Goal: Information Seeking & Learning: Learn about a topic

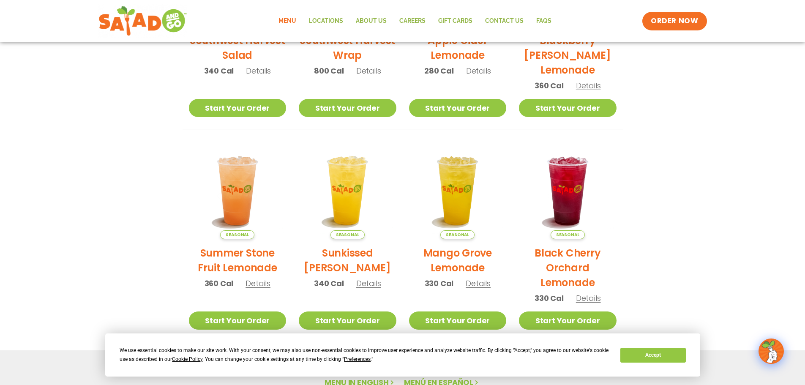
scroll to position [453, 0]
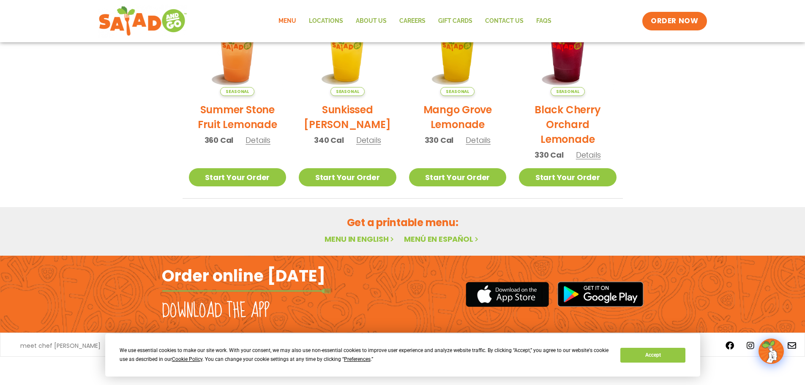
click at [378, 241] on link "Menu in English" at bounding box center [360, 239] width 71 height 11
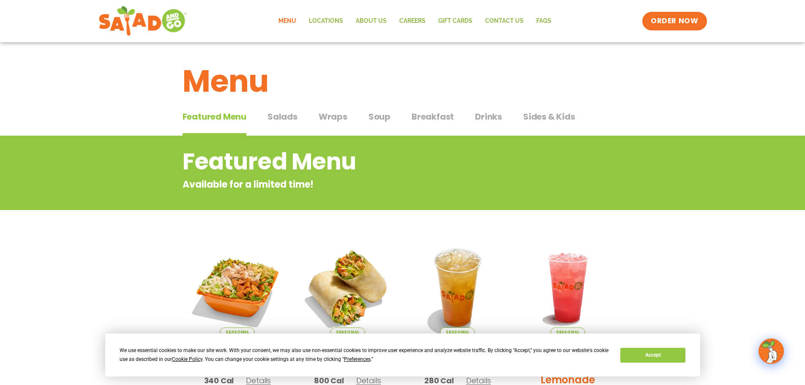
click at [291, 112] on span "Salads" at bounding box center [283, 116] width 30 height 13
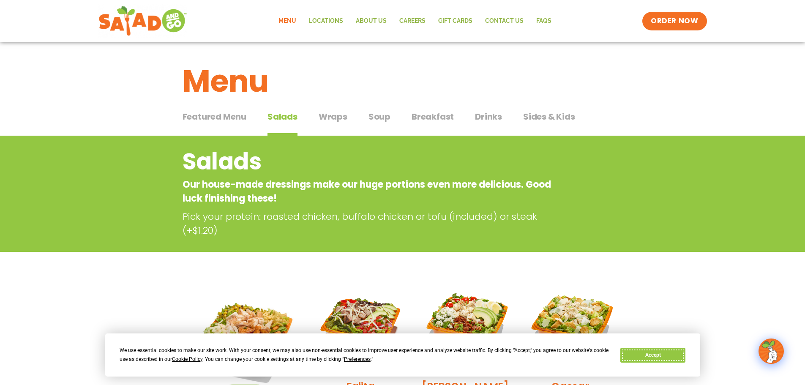
click at [664, 356] on button "Accept" at bounding box center [653, 355] width 65 height 15
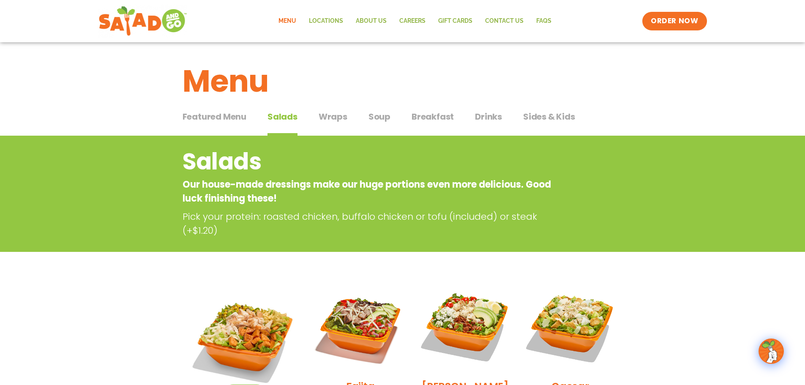
click at [241, 112] on span "Featured Menu" at bounding box center [215, 116] width 64 height 13
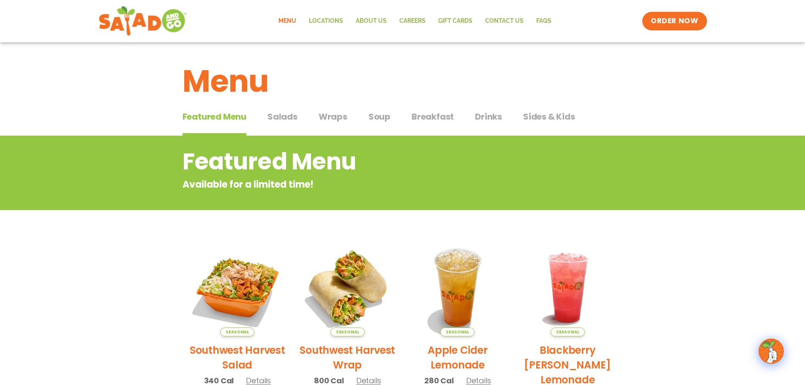
click at [291, 123] on button "Salads Salads" at bounding box center [283, 123] width 30 height 26
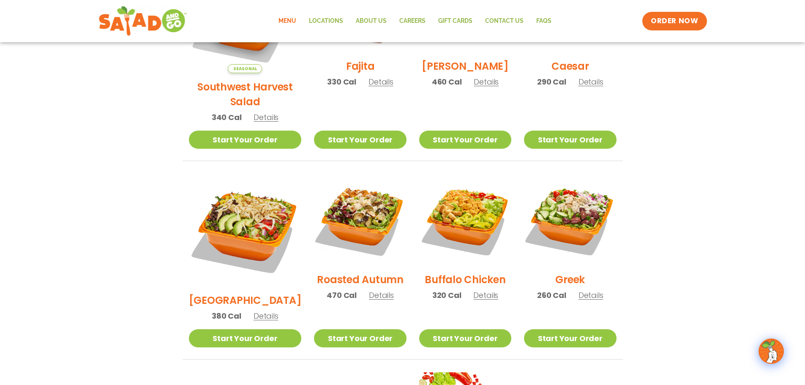
scroll to position [324, 0]
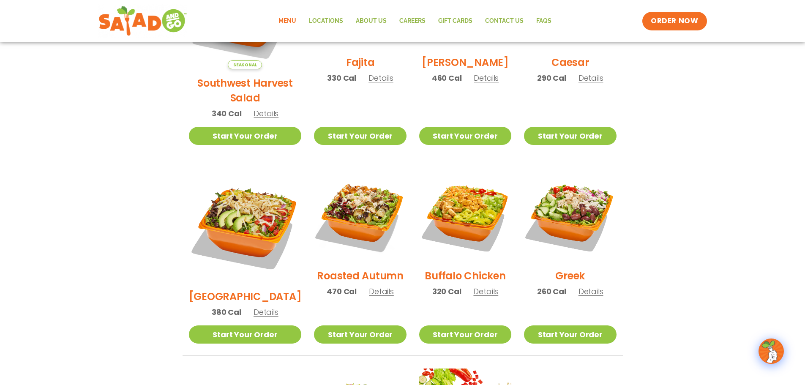
click at [482, 286] on span "Details" at bounding box center [485, 291] width 25 height 11
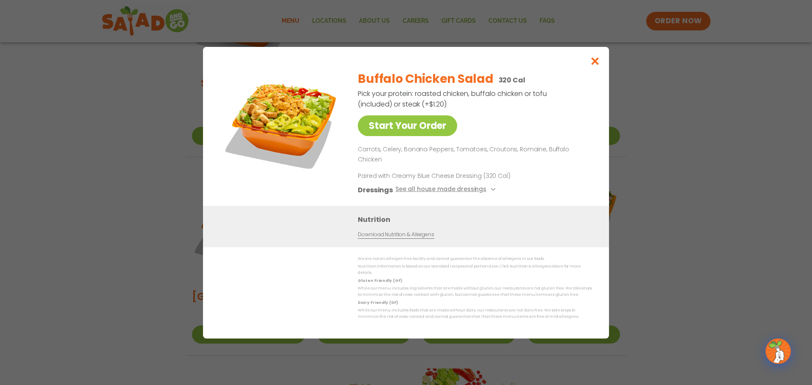
click at [427, 234] on link "Download Nutrition & Allergens" at bounding box center [396, 234] width 76 height 8
click at [596, 66] on icon "Close modal" at bounding box center [595, 61] width 11 height 9
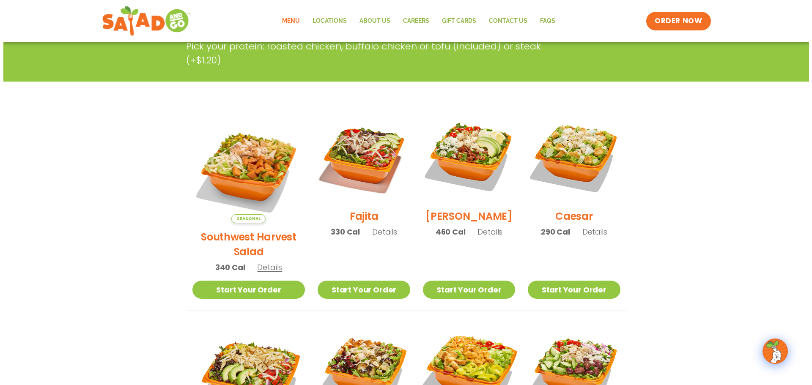
scroll to position [169, 0]
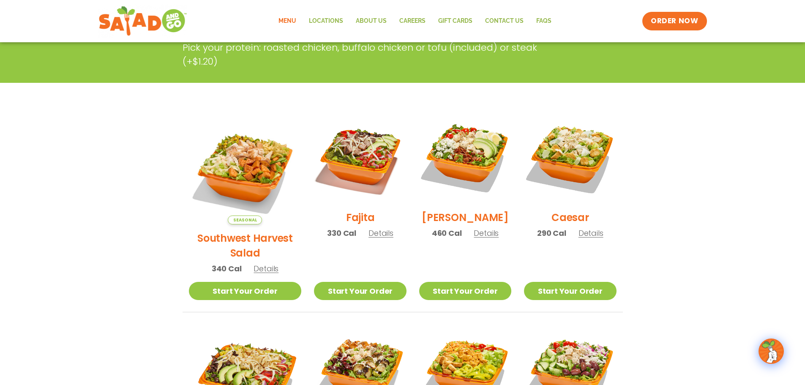
click at [474, 238] on span "Details" at bounding box center [486, 233] width 25 height 11
